Goal: Task Accomplishment & Management: Use online tool/utility

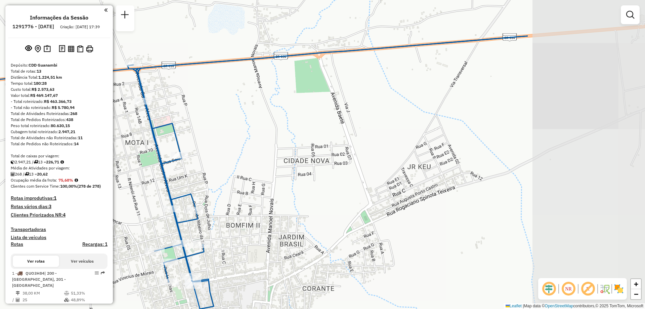
scroll to position [307, 0]
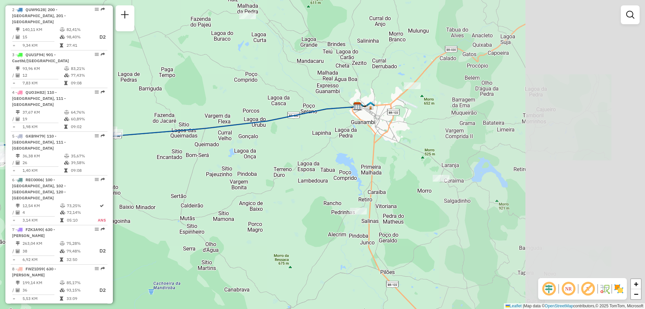
drag, startPoint x: 477, startPoint y: 159, endPoint x: 308, endPoint y: 150, distance: 169.2
click at [310, 149] on div "Janela de atendimento Grade de atendimento Capacidade Transportadoras Veículos …" at bounding box center [322, 154] width 645 height 309
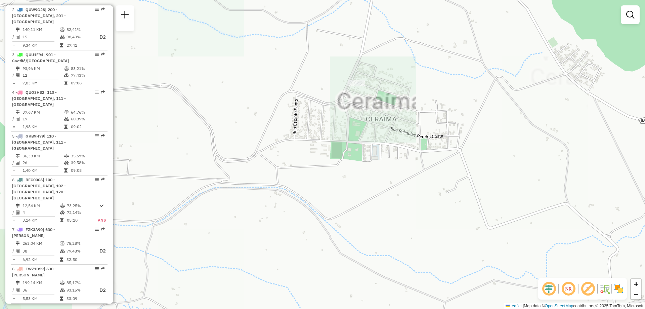
drag, startPoint x: 389, startPoint y: 173, endPoint x: 397, endPoint y: 226, distance: 53.4
click at [397, 226] on div "Janela de atendimento Grade de atendimento Capacidade Transportadoras Veículos …" at bounding box center [322, 154] width 645 height 309
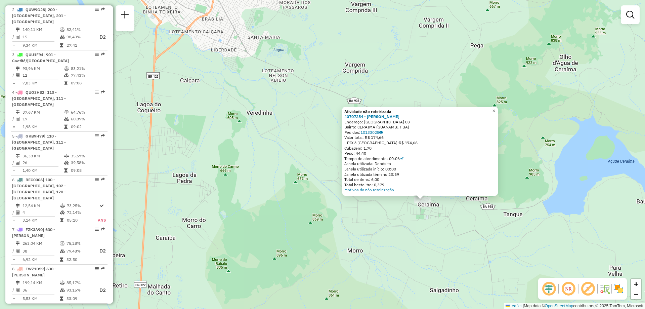
click at [452, 213] on div "Atividade não roteirizada 40707254 - [PERSON_NAME]: [GEOGRAPHIC_DATA] 03 Bairro…" at bounding box center [322, 154] width 645 height 309
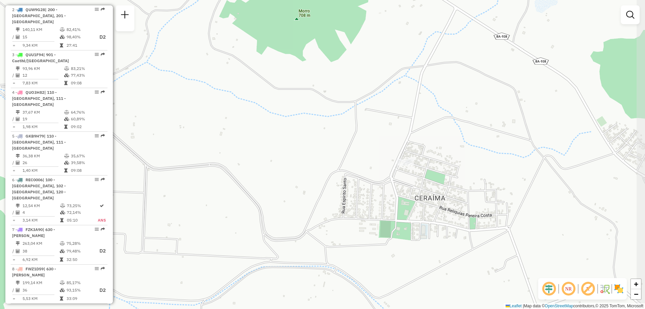
drag, startPoint x: 450, startPoint y: 142, endPoint x: 434, endPoint y: 231, distance: 90.7
click at [434, 231] on div "Janela de atendimento Grade de atendimento Capacidade Transportadoras Veículos …" at bounding box center [322, 154] width 645 height 309
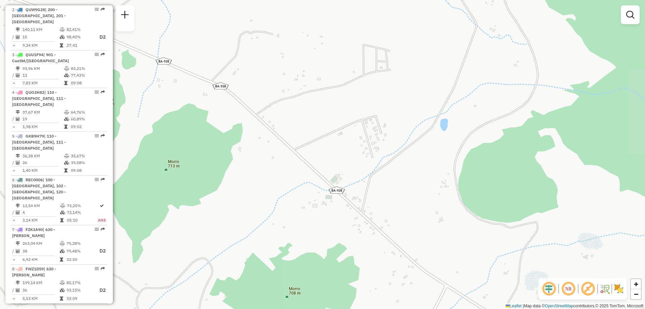
drag, startPoint x: 407, startPoint y: 85, endPoint x: 406, endPoint y: 297, distance: 212.0
click at [406, 297] on div "Janela de atendimento Grade de atendimento Capacidade Transportadoras Veículos …" at bounding box center [322, 154] width 645 height 309
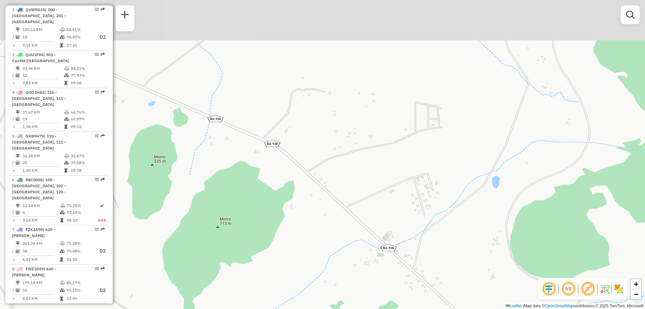
drag, startPoint x: 259, startPoint y: 161, endPoint x: 310, endPoint y: 216, distance: 75.6
click at [310, 216] on div "Janela de atendimento Grade de atendimento Capacidade Transportadoras Veículos …" at bounding box center [322, 154] width 645 height 309
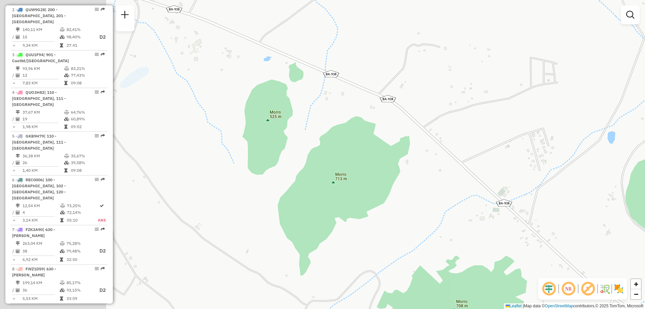
drag, startPoint x: 410, startPoint y: 151, endPoint x: 456, endPoint y: 131, distance: 49.8
click at [456, 131] on div "Janela de atendimento Grade de atendimento Capacidade Transportadoras Veículos …" at bounding box center [322, 154] width 645 height 309
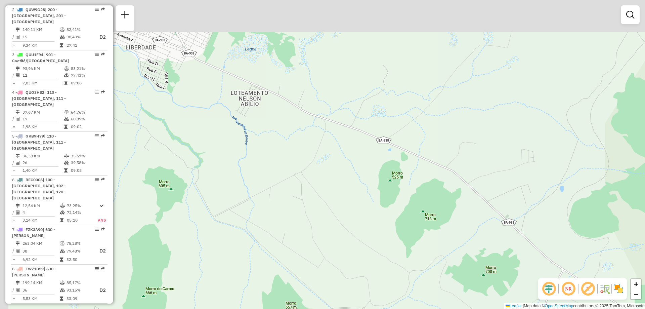
drag, startPoint x: 428, startPoint y: 92, endPoint x: 450, endPoint y: 157, distance: 68.7
click at [450, 157] on div "Janela de atendimento Grade de atendimento Capacidade Transportadoras Veículos …" at bounding box center [322, 154] width 645 height 309
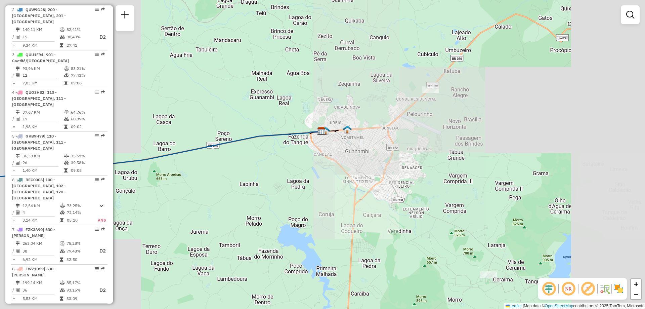
drag, startPoint x: 373, startPoint y: 116, endPoint x: 400, endPoint y: 217, distance: 104.3
click at [400, 217] on div "Janela de atendimento Grade de atendimento Capacidade Transportadoras Veículos …" at bounding box center [322, 154] width 645 height 309
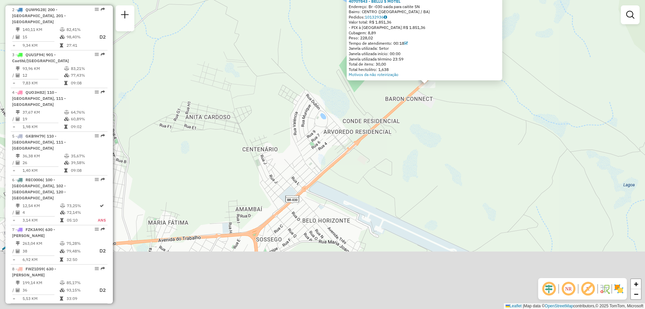
drag, startPoint x: 249, startPoint y: 229, endPoint x: 356, endPoint y: 156, distance: 130.0
click at [356, 156] on div "Atividade não roteirizada 40707843 - BELLU S MOTEL Endereço: Br -030 saida para…" at bounding box center [322, 154] width 645 height 309
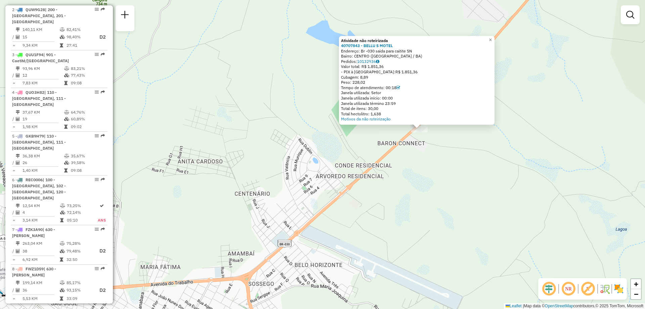
drag, startPoint x: 482, startPoint y: 171, endPoint x: 472, endPoint y: 213, distance: 43.3
click at [472, 213] on div "Atividade não roteirizada 40707843 - BELLU S MOTEL Endereço: Br -030 saida para…" at bounding box center [322, 154] width 645 height 309
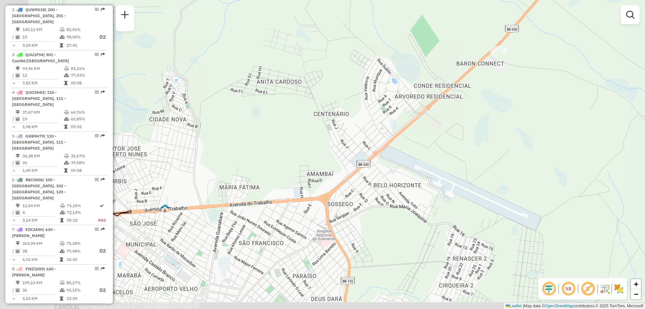
drag, startPoint x: 339, startPoint y: 260, endPoint x: 418, endPoint y: 180, distance: 112.1
click at [418, 180] on div "Janela de atendimento Grade de atendimento Capacidade Transportadoras Veículos …" at bounding box center [322, 154] width 645 height 309
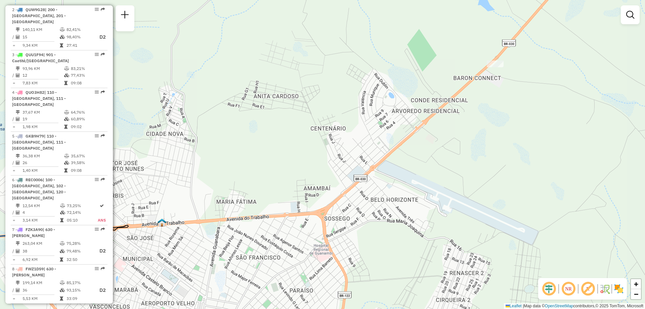
drag, startPoint x: 467, startPoint y: 79, endPoint x: 463, endPoint y: 98, distance: 19.5
click at [463, 98] on div "Janela de atendimento Grade de atendimento Capacidade Transportadoras Veículos …" at bounding box center [322, 154] width 645 height 309
